Goal: Task Accomplishment & Management: Complete application form

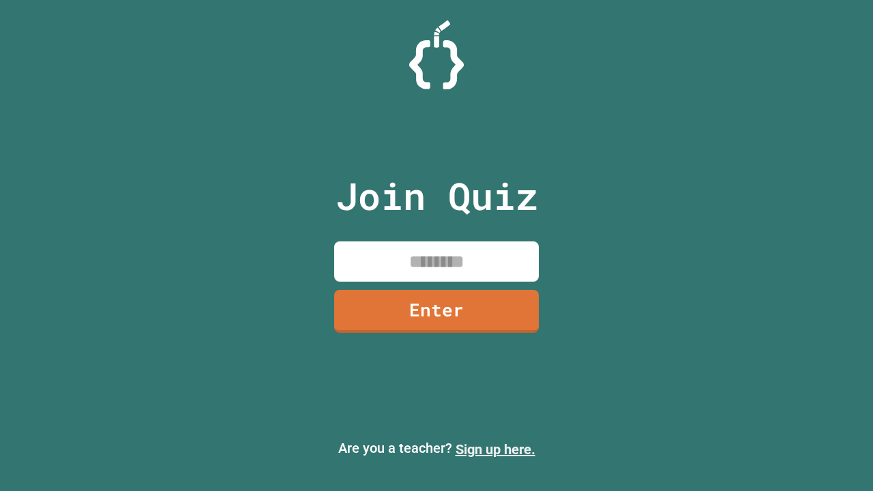
click at [495, 449] on link "Sign up here." at bounding box center [496, 449] width 80 height 16
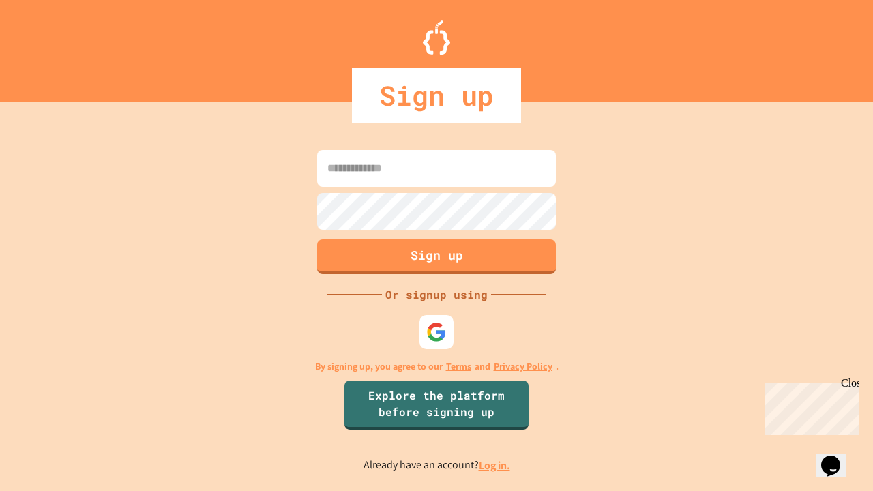
click at [495, 465] on link "Log in." at bounding box center [494, 465] width 31 height 14
